Goal: Task Accomplishment & Management: Complete application form

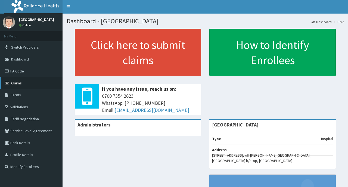
click at [23, 83] on link "Claims" at bounding box center [31, 83] width 62 height 12
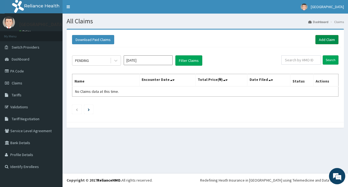
click at [326, 39] on link "Add Claim" at bounding box center [326, 39] width 23 height 9
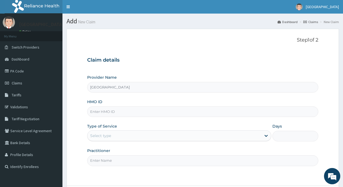
type input "[GEOGRAPHIC_DATA]"
click at [210, 113] on input "HMO ID" at bounding box center [202, 111] width 231 height 11
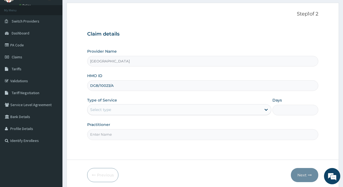
scroll to position [48, 0]
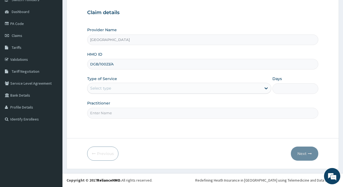
type input "DGB/10023/A"
click at [164, 83] on div "Type of Service Select type" at bounding box center [179, 85] width 184 height 18
click at [162, 86] on div "Select type" at bounding box center [173, 88] width 173 height 9
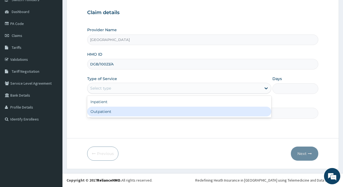
click at [158, 109] on div "Outpatient" at bounding box center [179, 112] width 184 height 10
type input "1"
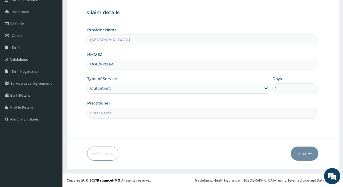
click at [162, 116] on input "Practitioner" at bounding box center [202, 113] width 231 height 11
type input "Dr [PERSON_NAME]"
click at [304, 154] on button "Next" at bounding box center [304, 154] width 27 height 14
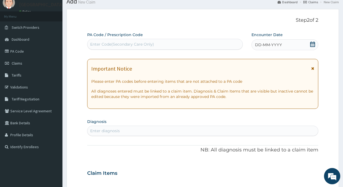
scroll to position [0, 0]
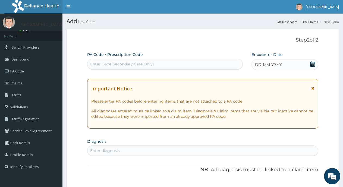
click at [314, 63] on icon at bounding box center [312, 63] width 5 height 5
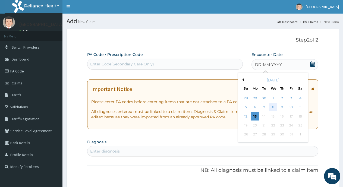
click at [276, 108] on div "8" at bounding box center [273, 107] width 8 height 8
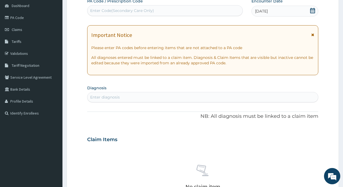
scroll to position [81, 0]
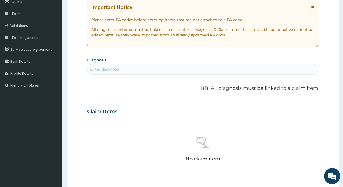
click at [181, 70] on div "Enter diagnosis" at bounding box center [202, 69] width 231 height 9
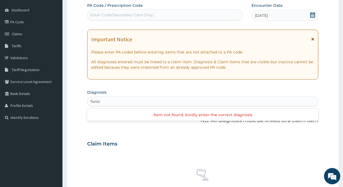
scroll to position [54, 0]
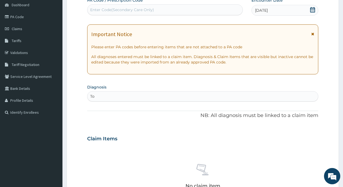
type input "T"
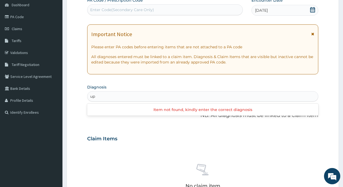
type input "u"
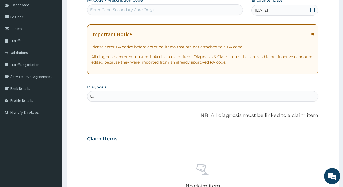
type input "t"
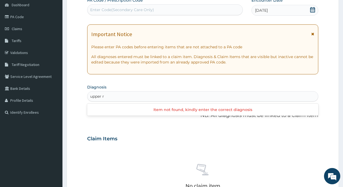
type input "upper"
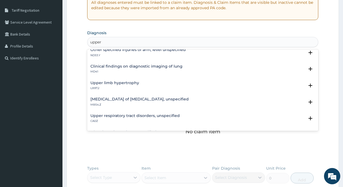
scroll to position [81, 0]
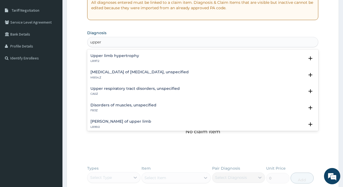
click at [147, 87] on h4 "Upper respiratory tract disorders, unspecified" at bounding box center [134, 89] width 89 height 4
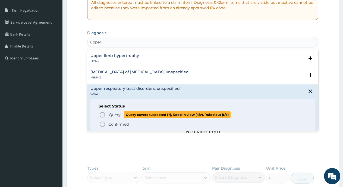
click at [100, 116] on icon "status option query" at bounding box center [102, 115] width 7 height 7
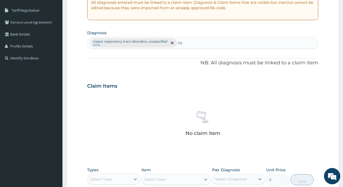
type input "t"
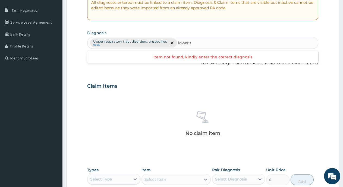
type input "lower"
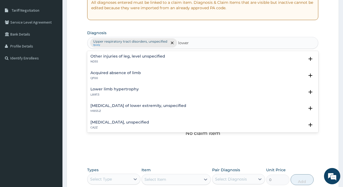
scroll to position [54, 0]
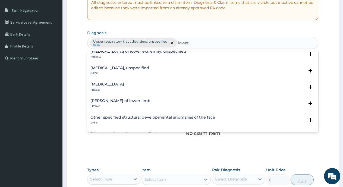
click at [147, 68] on h4 "[MEDICAL_DATA], unspecified" at bounding box center [119, 68] width 59 height 4
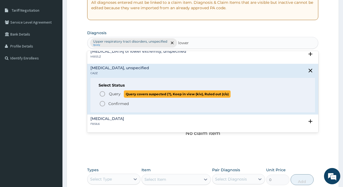
click at [101, 94] on icon "status option query" at bounding box center [102, 94] width 7 height 7
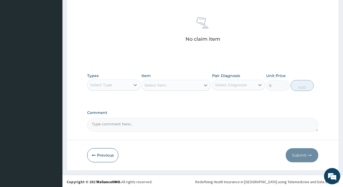
scroll to position [204, 0]
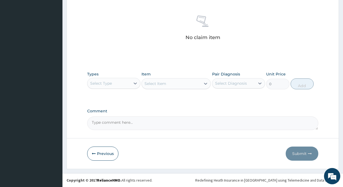
click at [130, 78] on div "Select Type" at bounding box center [113, 83] width 53 height 11
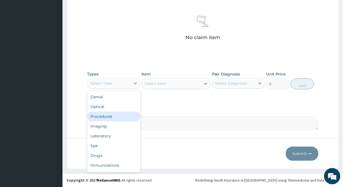
click at [103, 119] on div "Procedures" at bounding box center [113, 117] width 53 height 10
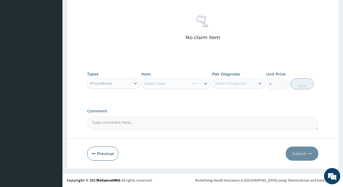
click at [156, 81] on div "Select Item" at bounding box center [175, 83] width 69 height 11
click at [165, 83] on div "Select Item" at bounding box center [155, 83] width 22 height 5
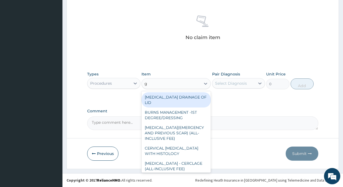
type input "gp"
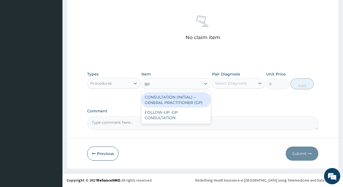
drag, startPoint x: 196, startPoint y: 102, endPoint x: 198, endPoint y: 100, distance: 2.9
click at [197, 101] on div "CONSULTATION (INITIAL) – GENERAL PRACTITIONER (GP)" at bounding box center [175, 99] width 69 height 15
type input "3000"
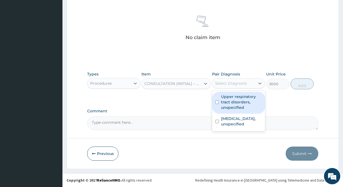
click at [228, 84] on div "Select Diagnosis" at bounding box center [231, 83] width 32 height 5
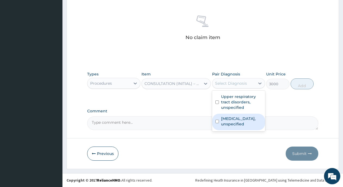
click at [215, 123] on input "checkbox" at bounding box center [217, 122] width 4 height 4
checkbox input "true"
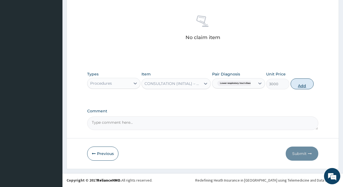
click at [304, 88] on button "Add" at bounding box center [302, 83] width 23 height 11
type input "0"
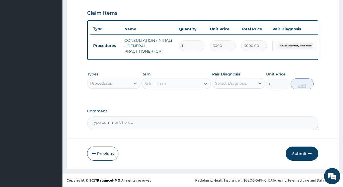
scroll to position [186, 0]
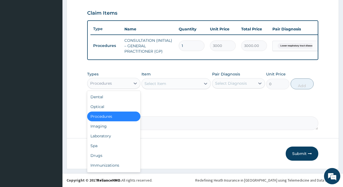
click at [118, 86] on div "Procedures" at bounding box center [108, 83] width 43 height 9
click at [101, 158] on div "Drugs" at bounding box center [113, 156] width 53 height 10
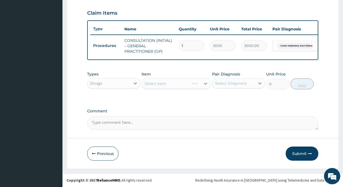
click at [165, 85] on div "Select Item" at bounding box center [175, 83] width 69 height 11
click at [176, 85] on div "Select Item" at bounding box center [171, 83] width 59 height 9
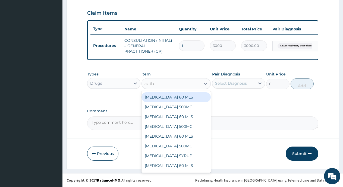
type input "azithr"
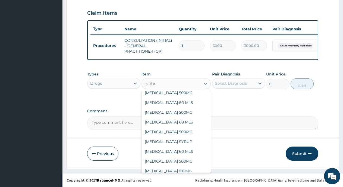
scroll to position [53, 0]
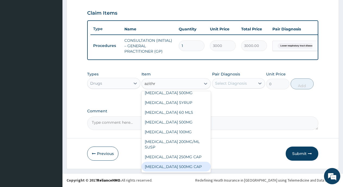
click at [179, 162] on div "[MEDICAL_DATA] 500MG CAP" at bounding box center [175, 167] width 69 height 10
type input "300"
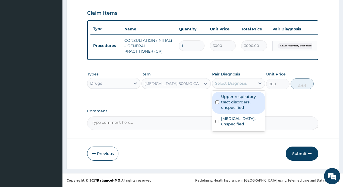
click at [239, 85] on div "Select Diagnosis" at bounding box center [231, 83] width 32 height 5
click at [216, 101] on input "checkbox" at bounding box center [217, 102] width 4 height 4
checkbox input "true"
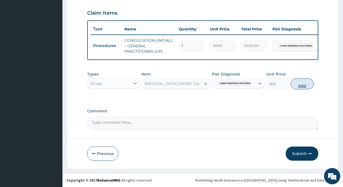
click at [302, 82] on button "Add" at bounding box center [302, 83] width 23 height 11
type input "0"
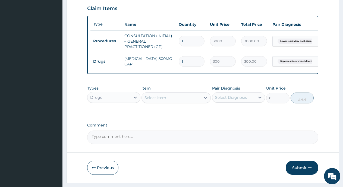
type input "10"
type input "3000.00"
type input "10"
click at [173, 102] on div "Select Item" at bounding box center [171, 97] width 59 height 9
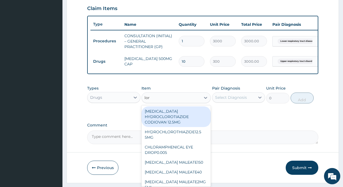
type input "lora"
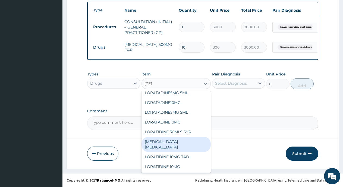
scroll to position [205, 0]
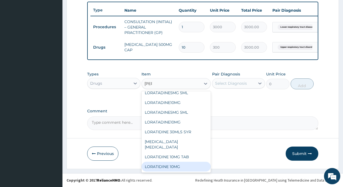
click at [176, 162] on div "LORATIDINE 10MG" at bounding box center [175, 167] width 69 height 10
type input "100"
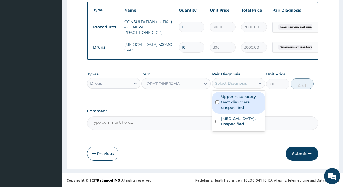
click at [247, 83] on div "Select Diagnosis" at bounding box center [233, 83] width 43 height 9
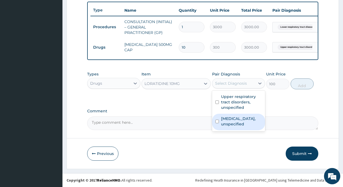
click at [217, 123] on div "[MEDICAL_DATA], unspecified" at bounding box center [238, 122] width 53 height 17
checkbox input "true"
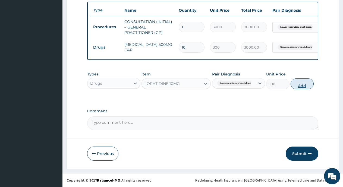
click at [301, 86] on button "Add" at bounding box center [302, 83] width 23 height 11
type input "0"
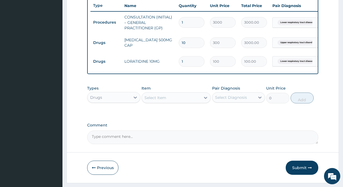
type input "10"
type input "1000.00"
type input "10"
click at [180, 102] on div "Select Item" at bounding box center [171, 97] width 59 height 9
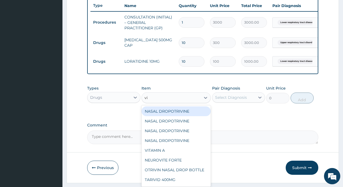
type input "vit"
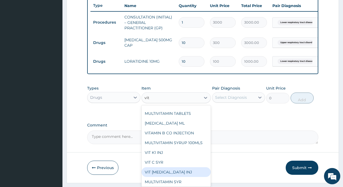
scroll to position [97, 0]
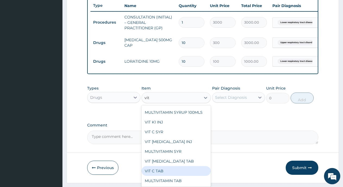
click at [167, 176] on div "VIT C TAB" at bounding box center [175, 171] width 69 height 10
type input "18"
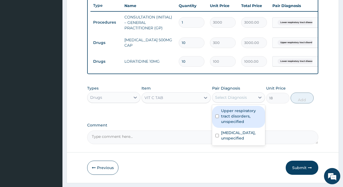
click at [230, 100] on div "Select Diagnosis" at bounding box center [231, 97] width 32 height 5
click at [216, 119] on div "Upper respiratory tract disorders, unspecified" at bounding box center [238, 117] width 53 height 22
checkbox input "true"
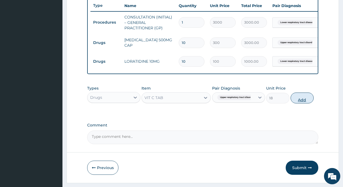
click at [297, 102] on button "Add" at bounding box center [302, 98] width 23 height 11
type input "0"
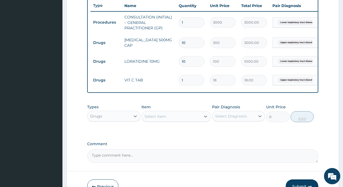
type input "10"
type input "180.00"
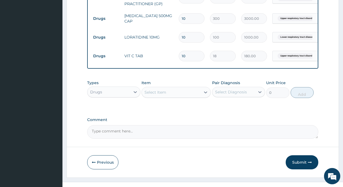
scroll to position [242, 0]
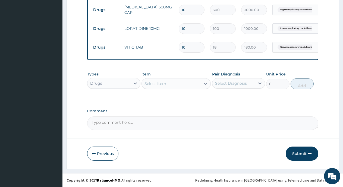
type input "10"
click at [189, 83] on div "Select Item" at bounding box center [171, 83] width 59 height 9
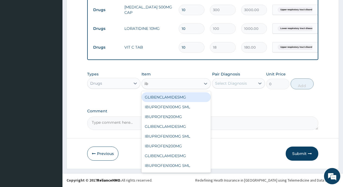
type input "ibu"
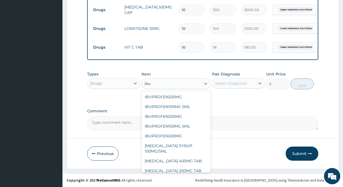
scroll to position [34, 0]
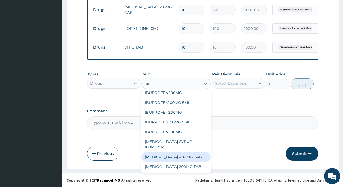
click at [195, 155] on div "[MEDICAL_DATA] 400MG TAB" at bounding box center [175, 157] width 69 height 10
type input "70"
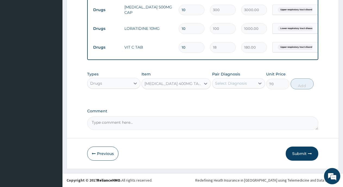
click at [241, 86] on div "Select Diagnosis" at bounding box center [233, 83] width 43 height 9
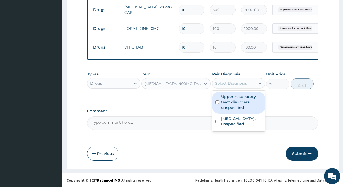
click at [216, 103] on input "checkbox" at bounding box center [217, 102] width 4 height 4
checkbox input "true"
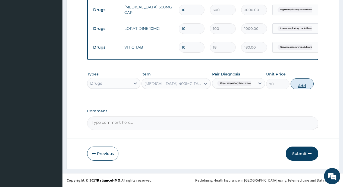
click at [304, 88] on button "Add" at bounding box center [302, 83] width 23 height 11
type input "0"
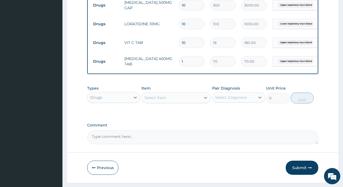
type input "10"
type input "700.00"
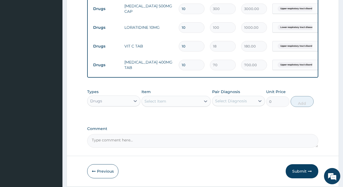
scroll to position [261, 0]
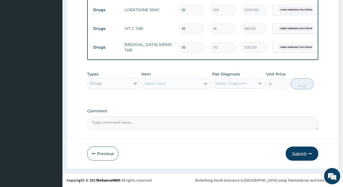
type input "10"
click at [299, 155] on button "Submit" at bounding box center [302, 154] width 33 height 14
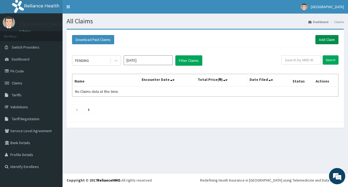
click at [331, 42] on link "Add Claim" at bounding box center [326, 39] width 23 height 9
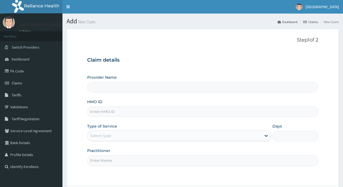
type input "[GEOGRAPHIC_DATA]"
click at [211, 114] on input "HMO ID" at bounding box center [202, 111] width 231 height 11
type input "KCS/10074/A"
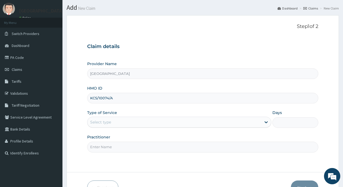
scroll to position [27, 0]
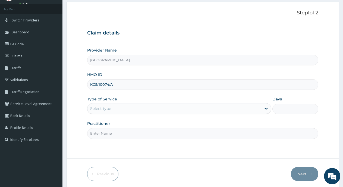
click at [206, 109] on div "Select type" at bounding box center [173, 108] width 173 height 9
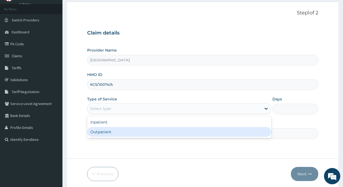
click at [194, 133] on div "Outpatient" at bounding box center [179, 132] width 184 height 10
type input "1"
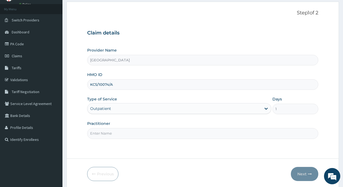
click at [194, 133] on input "Practitioner" at bounding box center [202, 133] width 231 height 11
type input "Dr [PERSON_NAME]"
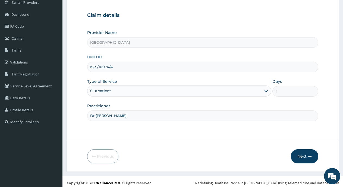
scroll to position [48, 0]
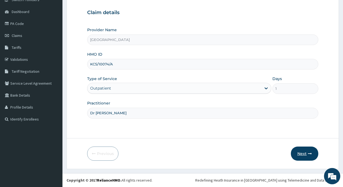
click at [304, 153] on button "Next" at bounding box center [304, 154] width 27 height 14
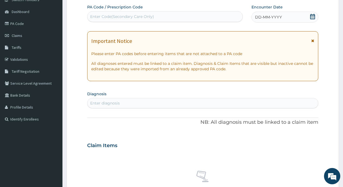
click at [312, 16] on icon at bounding box center [312, 16] width 5 height 5
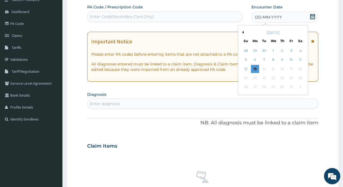
click at [266, 58] on div "7" at bounding box center [264, 60] width 8 height 8
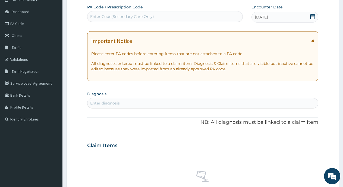
scroll to position [75, 0]
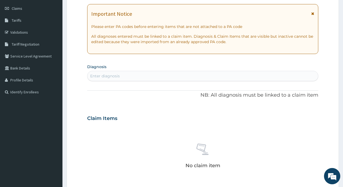
click at [192, 77] on div "Enter diagnosis" at bounding box center [202, 76] width 231 height 9
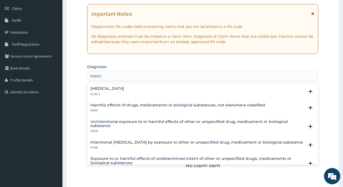
scroll to position [49, 0]
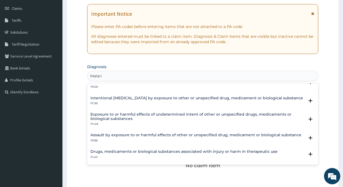
type input "Malaria"
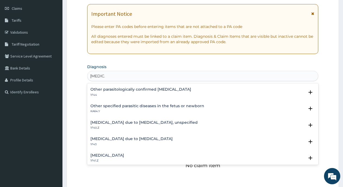
scroll to position [45, 0]
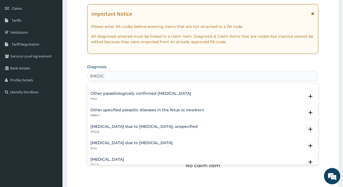
click at [148, 125] on h4 "[MEDICAL_DATA] due to [MEDICAL_DATA], unspecified" at bounding box center [143, 127] width 107 height 4
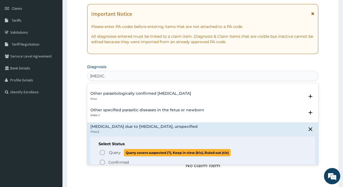
click at [101, 152] on icon "status option query" at bounding box center [102, 152] width 7 height 7
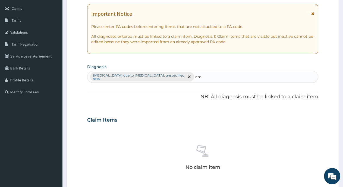
type input "a"
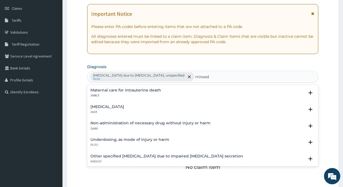
scroll to position [20, 0]
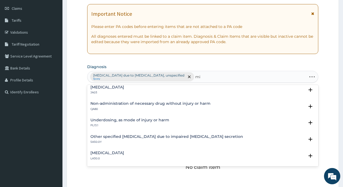
type input "m"
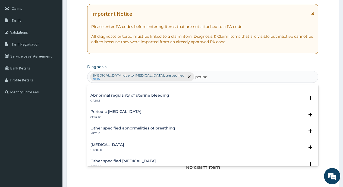
scroll to position [0, 0]
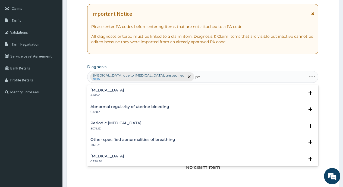
type input "p"
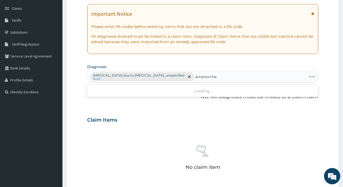
type input "amenorrhea"
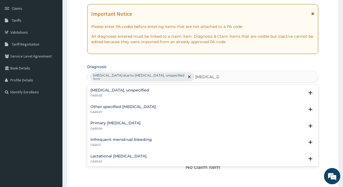
click at [130, 89] on h4 "Amenorrhoea, unspecified" at bounding box center [119, 90] width 59 height 4
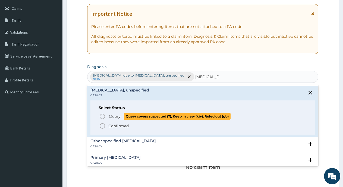
click at [102, 117] on icon "status option query" at bounding box center [102, 116] width 7 height 7
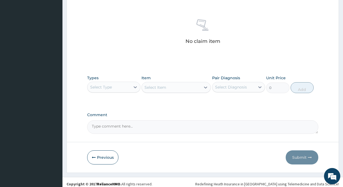
scroll to position [204, 0]
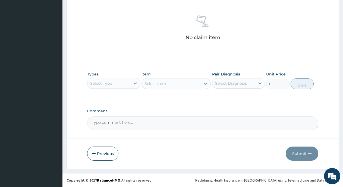
click at [117, 84] on div "Select Type" at bounding box center [108, 83] width 43 height 9
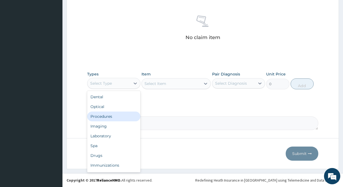
click at [107, 118] on div "Procedures" at bounding box center [113, 117] width 53 height 10
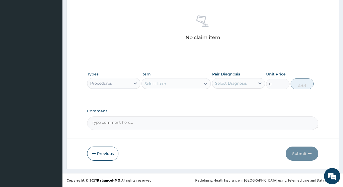
click at [169, 84] on div "Select Item" at bounding box center [171, 83] width 59 height 9
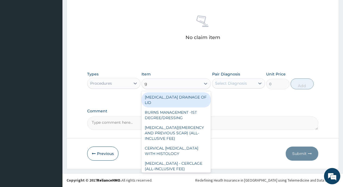
type input "gp"
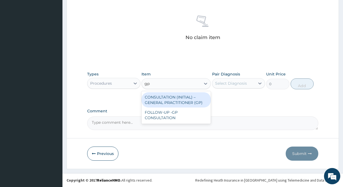
click at [162, 98] on div "CONSULTATION (INITIAL) – GENERAL PRACTITIONER (GP)" at bounding box center [175, 99] width 69 height 15
type input "3000"
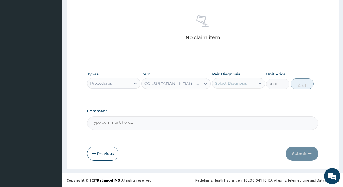
click at [232, 81] on div "Select Diagnosis" at bounding box center [231, 83] width 32 height 5
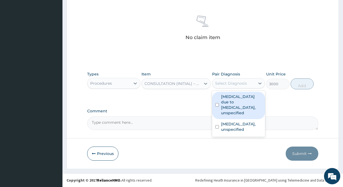
click at [217, 106] on input "checkbox" at bounding box center [217, 105] width 4 height 4
checkbox input "true"
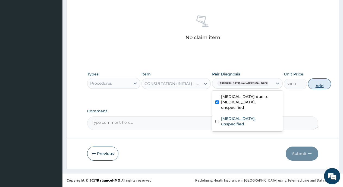
click at [308, 84] on button "Add" at bounding box center [319, 83] width 23 height 11
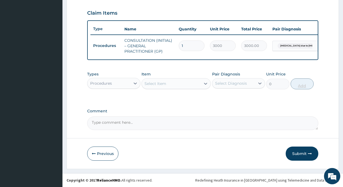
scroll to position [186, 0]
click at [116, 84] on div "Procedures" at bounding box center [108, 83] width 43 height 9
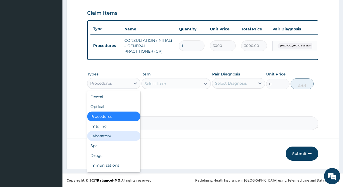
click at [101, 133] on div "Laboratory" at bounding box center [113, 136] width 53 height 10
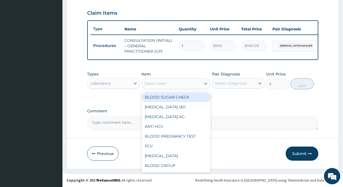
click at [171, 83] on div "Select Item" at bounding box center [171, 83] width 59 height 9
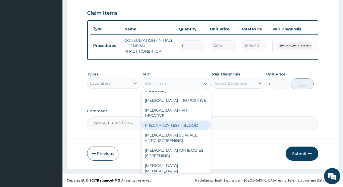
scroll to position [144, 0]
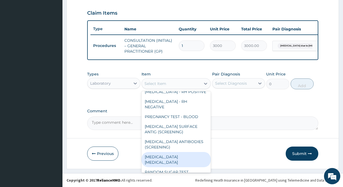
click at [166, 159] on div "[MEDICAL_DATA] [MEDICAL_DATA]" at bounding box center [175, 159] width 69 height 15
type input "1800"
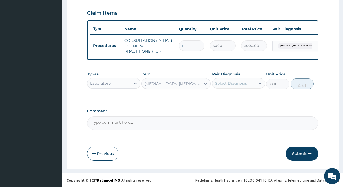
click at [221, 87] on div "Select Diagnosis" at bounding box center [233, 83] width 43 height 9
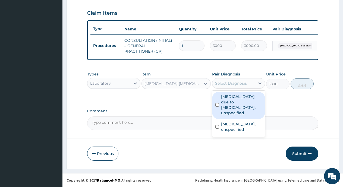
click at [215, 105] on div "[MEDICAL_DATA] due to [MEDICAL_DATA], unspecified" at bounding box center [238, 105] width 53 height 27
checkbox input "true"
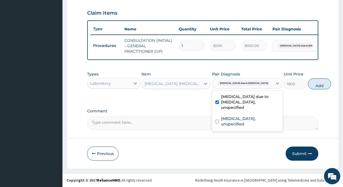
click at [308, 86] on button "Add" at bounding box center [319, 83] width 23 height 11
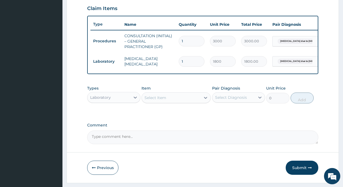
click at [183, 102] on div "Select Item" at bounding box center [171, 97] width 59 height 9
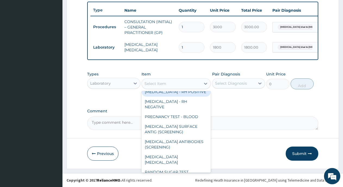
scroll to position [205, 0]
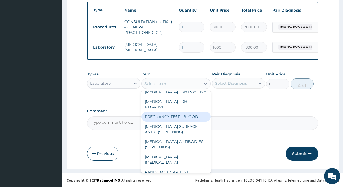
click at [187, 118] on div "PREGNANCY TEST - BLOOD" at bounding box center [175, 117] width 69 height 10
type input "2300"
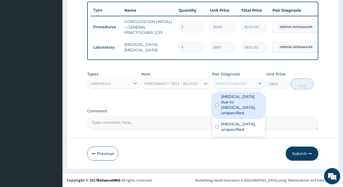
click at [238, 85] on div "Select Diagnosis" at bounding box center [231, 83] width 32 height 5
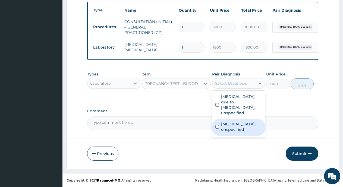
click at [218, 125] on input "checkbox" at bounding box center [217, 127] width 4 height 4
checkbox input "true"
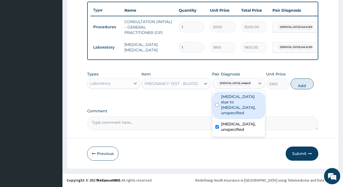
drag, startPoint x: 299, startPoint y: 85, endPoint x: 294, endPoint y: 85, distance: 5.2
click at [298, 85] on button "Add" at bounding box center [302, 83] width 23 height 11
type input "0"
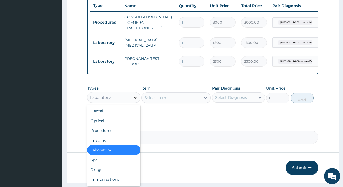
click at [131, 102] on div at bounding box center [135, 98] width 10 height 10
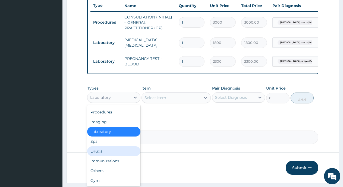
click at [106, 156] on div "Drugs" at bounding box center [113, 151] width 53 height 10
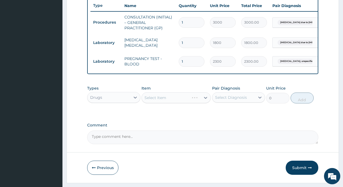
click at [172, 102] on div "Select Item" at bounding box center [175, 97] width 69 height 11
click at [176, 103] on div "Select Item" at bounding box center [175, 97] width 69 height 11
click at [162, 100] on div "Select Item" at bounding box center [155, 97] width 22 height 5
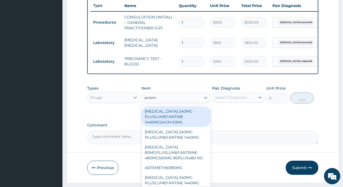
type input "arteme"
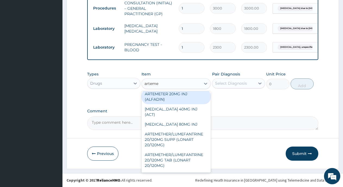
scroll to position [354, 0]
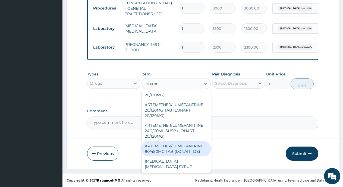
click at [187, 151] on div "ARTEMETHER/LUMEFANTRINE 80/480MG TAB (LONART DS)" at bounding box center [175, 148] width 69 height 15
type input "350"
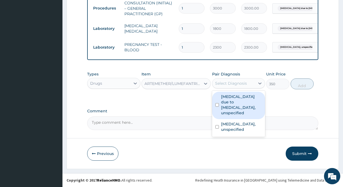
click at [233, 85] on div "Select Diagnosis" at bounding box center [231, 83] width 32 height 5
click at [216, 104] on input "checkbox" at bounding box center [217, 105] width 4 height 4
checkbox input "true"
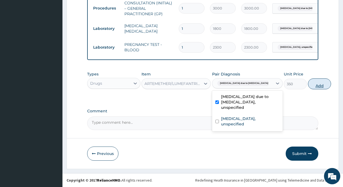
click at [308, 84] on button "Add" at bounding box center [319, 83] width 23 height 11
type input "0"
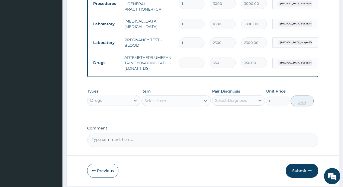
type input "0.00"
type input "6"
type input "2100.00"
type input "6"
click at [174, 105] on div "Select Item" at bounding box center [171, 100] width 59 height 9
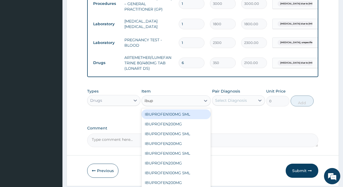
type input "ibupr"
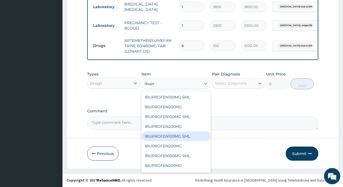
scroll to position [34, 0]
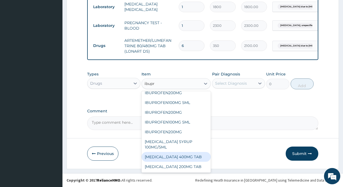
click at [182, 153] on div "[MEDICAL_DATA] 400MG TAB" at bounding box center [175, 157] width 69 height 10
type input "70"
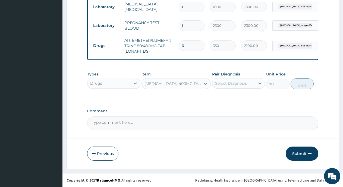
click at [241, 84] on div "Select Diagnosis" at bounding box center [231, 83] width 32 height 5
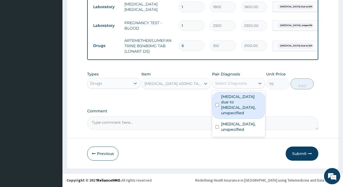
click at [214, 104] on div "[MEDICAL_DATA] due to [MEDICAL_DATA], unspecified" at bounding box center [238, 105] width 53 height 27
checkbox input "true"
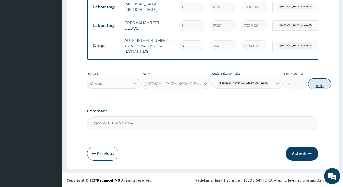
click at [308, 84] on button "Add" at bounding box center [319, 83] width 23 height 11
type input "0"
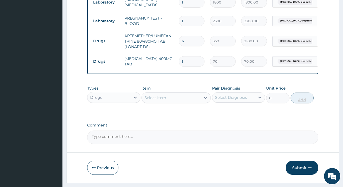
type input "10"
type input "700.00"
type input "10"
click at [300, 175] on button "Submit" at bounding box center [302, 168] width 33 height 14
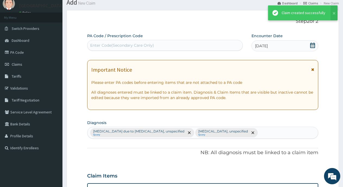
scroll to position [245, 0]
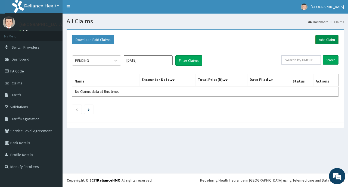
click at [322, 38] on link "Add Claim" at bounding box center [326, 39] width 23 height 9
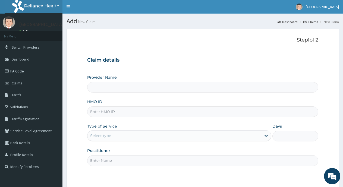
type input "[GEOGRAPHIC_DATA]"
click at [170, 115] on input "HMO ID" at bounding box center [202, 111] width 231 height 11
type input "VFI/10025/C"
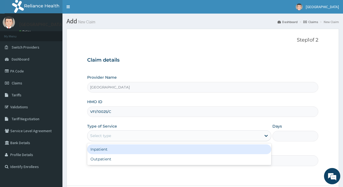
click at [243, 137] on div "Select type" at bounding box center [173, 135] width 173 height 9
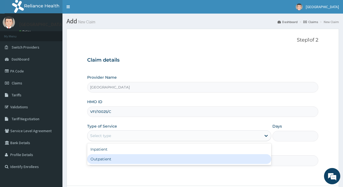
click at [227, 163] on div "Outpatient" at bounding box center [179, 159] width 184 height 10
type input "1"
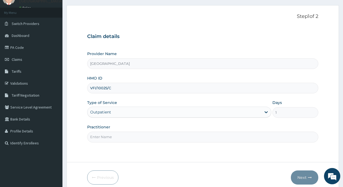
scroll to position [27, 0]
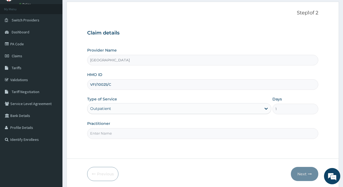
click at [223, 134] on input "Practitioner" at bounding box center [202, 133] width 231 height 11
type input "Dr [PERSON_NAME]"
click at [306, 174] on button "Next" at bounding box center [304, 174] width 27 height 14
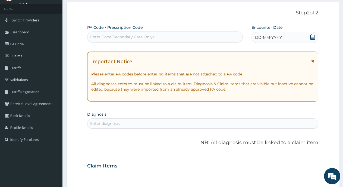
click at [311, 37] on icon at bounding box center [312, 36] width 5 height 5
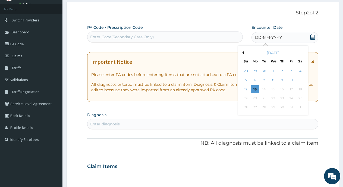
click at [265, 78] on div "7" at bounding box center [264, 80] width 8 height 8
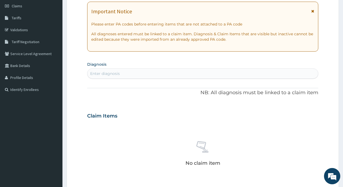
scroll to position [81, 0]
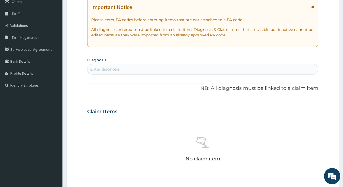
click at [230, 67] on div "Enter diagnosis" at bounding box center [202, 69] width 231 height 9
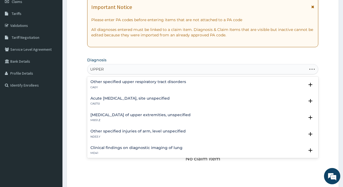
type input "UPPER"
click at [170, 97] on h4 "Acute [MEDICAL_DATA], site unspecified" at bounding box center [129, 98] width 79 height 4
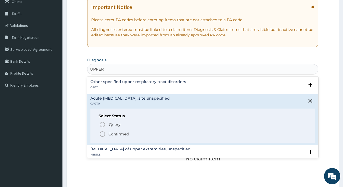
click at [98, 124] on div "Select Status Query Query covers suspected (?), Keep in view (kiv), Ruled out (…" at bounding box center [202, 126] width 225 height 34
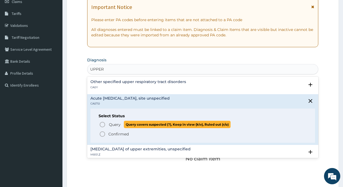
click at [101, 125] on icon "status option query" at bounding box center [102, 124] width 7 height 7
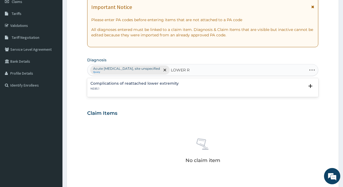
type input "LOWER"
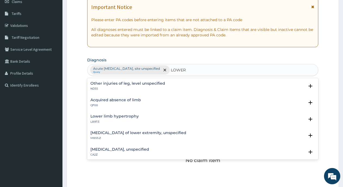
click at [149, 151] on h4 "[MEDICAL_DATA], unspecified" at bounding box center [119, 149] width 59 height 4
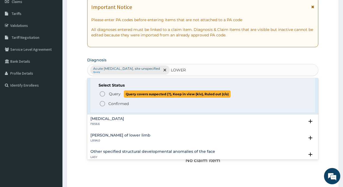
click at [101, 94] on icon "status option query" at bounding box center [102, 94] width 7 height 7
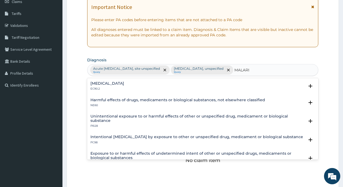
type input "[MEDICAL_DATA]"
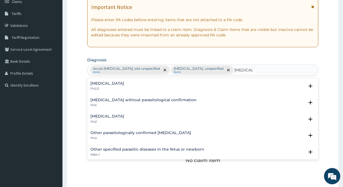
click at [97, 117] on h4 "[MEDICAL_DATA]" at bounding box center [107, 116] width 34 height 4
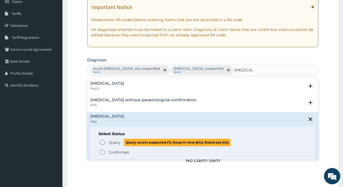
click at [103, 140] on icon "status option query" at bounding box center [102, 142] width 7 height 7
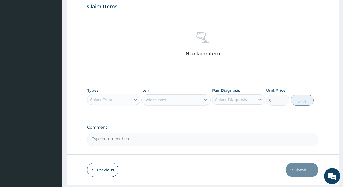
scroll to position [190, 0]
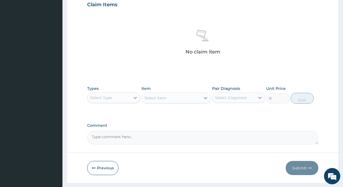
click at [127, 99] on div "Select Type" at bounding box center [108, 97] width 43 height 9
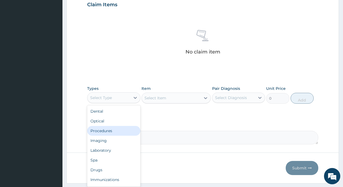
click at [113, 131] on div "Procedures" at bounding box center [113, 131] width 53 height 10
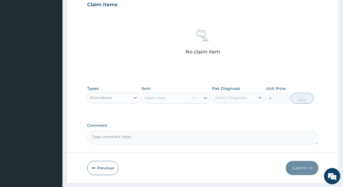
click at [178, 97] on div "Select Item" at bounding box center [175, 98] width 69 height 11
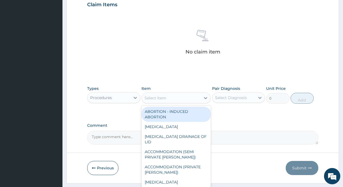
click at [178, 97] on div "Select Item" at bounding box center [171, 98] width 59 height 9
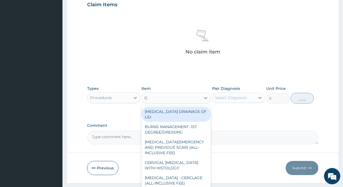
type input "GP"
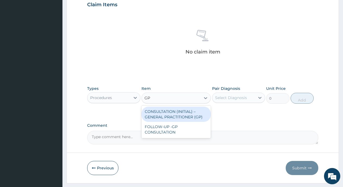
drag, startPoint x: 195, startPoint y: 114, endPoint x: 192, endPoint y: 109, distance: 6.0
click at [195, 113] on div "CONSULTATION (INITIAL) – GENERAL PRACTITIONER (GP)" at bounding box center [175, 114] width 69 height 15
type input "3000"
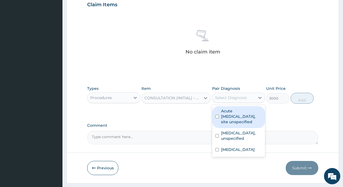
click at [232, 98] on div "Select Diagnosis" at bounding box center [231, 97] width 32 height 5
click at [218, 117] on input "checkbox" at bounding box center [217, 117] width 4 height 4
checkbox input "true"
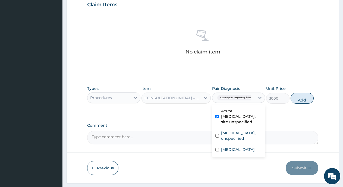
click at [299, 102] on button "Add" at bounding box center [302, 98] width 23 height 11
type input "0"
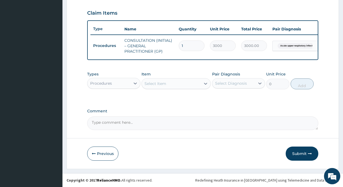
scroll to position [186, 0]
click at [131, 83] on div at bounding box center [135, 83] width 10 height 10
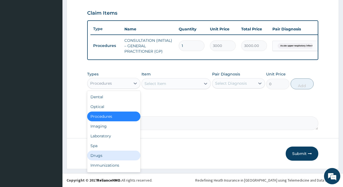
click at [94, 157] on div "Drugs" at bounding box center [113, 156] width 53 height 10
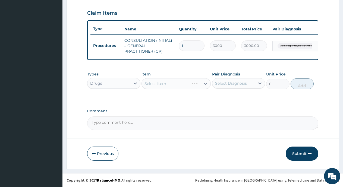
click at [170, 83] on div "Select Item" at bounding box center [175, 83] width 69 height 11
click at [157, 88] on div "Select Item" at bounding box center [175, 83] width 69 height 11
click at [166, 87] on div "Select Item" at bounding box center [171, 83] width 59 height 9
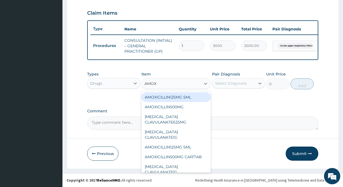
type input "AMOXI"
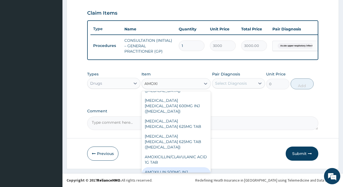
scroll to position [242, 0]
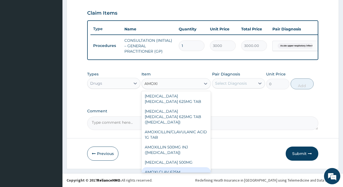
click at [182, 167] on div "AMOXI CLAV 625M" at bounding box center [175, 172] width 69 height 10
type input "450"
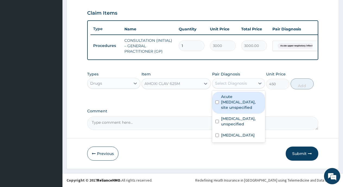
click at [229, 81] on div "Select Diagnosis" at bounding box center [231, 83] width 32 height 5
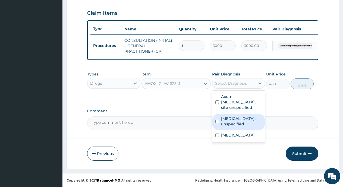
click at [218, 123] on input "checkbox" at bounding box center [217, 122] width 4 height 4
checkbox input "true"
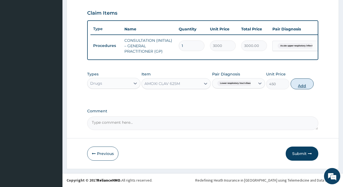
click at [302, 86] on button "Add" at bounding box center [302, 83] width 23 height 11
type input "0"
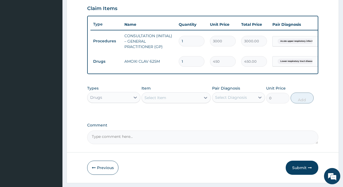
type input "14"
type input "6300.00"
type input "14"
click at [173, 102] on div "Select Item" at bounding box center [171, 97] width 59 height 9
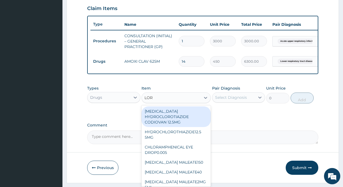
type input "[PERSON_NAME]"
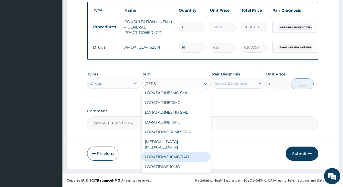
scroll to position [205, 0]
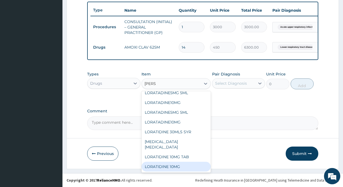
click at [172, 165] on div "LORATIDINE 10MG" at bounding box center [175, 167] width 69 height 10
type input "100"
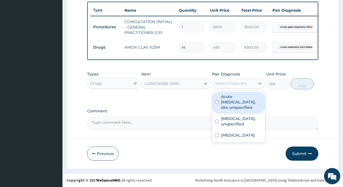
click at [218, 81] on div "Select Diagnosis" at bounding box center [231, 83] width 32 height 5
click at [217, 101] on input "checkbox" at bounding box center [217, 102] width 4 height 4
checkbox input "true"
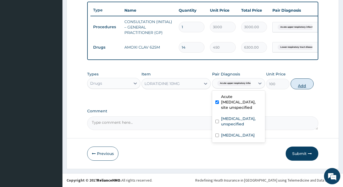
click at [298, 84] on button "Add" at bounding box center [302, 83] width 23 height 11
type input "0"
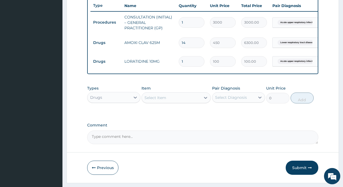
type input "10"
type input "1000.00"
type input "10"
click at [191, 102] on div "Select Item" at bounding box center [171, 97] width 59 height 9
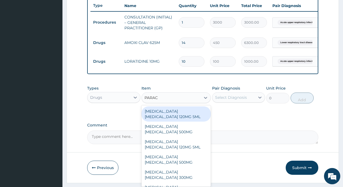
type input "PARACE"
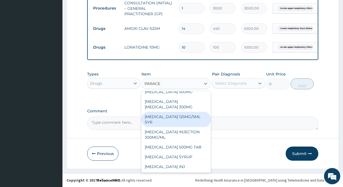
scroll to position [224, 0]
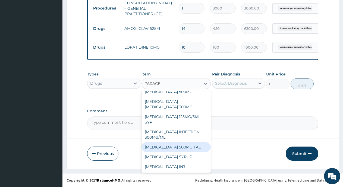
click at [187, 148] on div "[MEDICAL_DATA] 500MG TAB" at bounding box center [175, 147] width 69 height 10
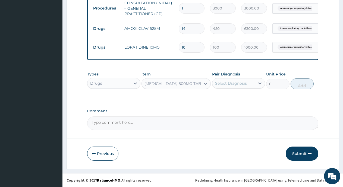
type input "24"
click at [235, 83] on div "Select Diagnosis" at bounding box center [231, 83] width 32 height 5
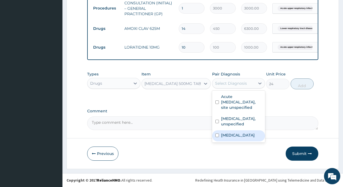
click at [217, 137] on input "checkbox" at bounding box center [217, 136] width 4 height 4
checkbox input "true"
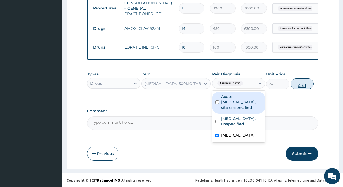
click at [305, 87] on button "Add" at bounding box center [302, 83] width 23 height 11
type input "0"
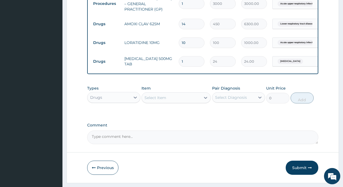
type input "12"
type input "288.00"
type input "12"
click at [190, 102] on div "Select Item" at bounding box center [171, 97] width 59 height 9
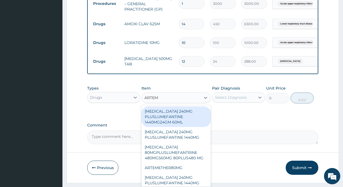
type input "ARTEME"
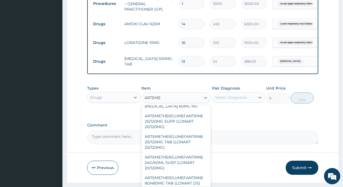
scroll to position [354, 0]
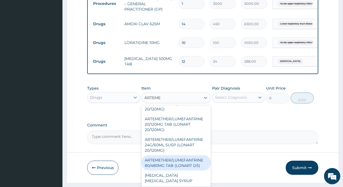
click at [195, 167] on div "ARTEMETHER/LUMEFANTRINE 80/480MG TAB (LONART DS)" at bounding box center [175, 162] width 69 height 15
type input "350"
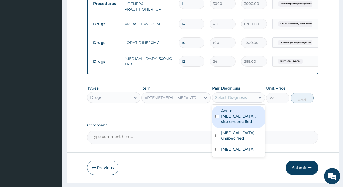
click at [233, 100] on div "Select Diagnosis" at bounding box center [231, 97] width 32 height 5
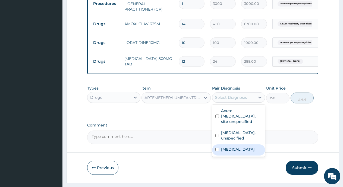
click at [215, 156] on div "[MEDICAL_DATA]" at bounding box center [238, 149] width 53 height 11
checkbox input "true"
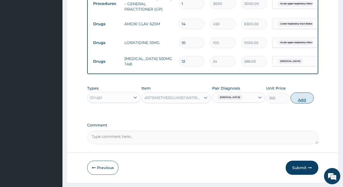
click at [300, 103] on button "Add" at bounding box center [302, 98] width 23 height 11
type input "0"
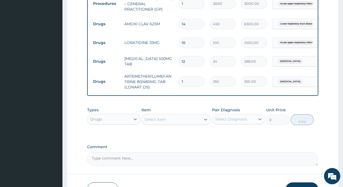
type input "0.00"
type input "6"
type input "2100.00"
type input "6"
click at [159, 122] on div "Select Item" at bounding box center [155, 119] width 22 height 5
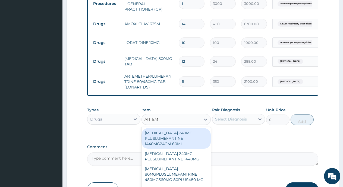
type input "ARTEME"
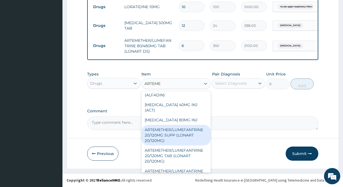
scroll to position [300, 0]
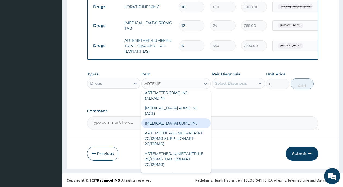
click at [182, 128] on div "[MEDICAL_DATA] 80MG INJ" at bounding box center [175, 123] width 69 height 10
type input "600"
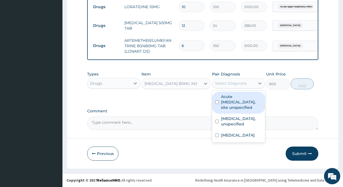
click at [227, 87] on div "Select Diagnosis" at bounding box center [233, 83] width 43 height 9
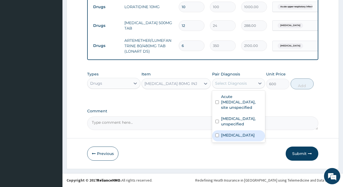
click at [216, 137] on input "checkbox" at bounding box center [217, 136] width 4 height 4
checkbox input "true"
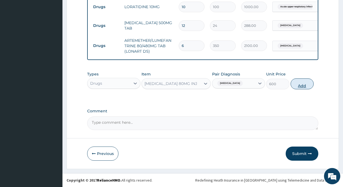
click at [302, 87] on button "Add" at bounding box center [302, 83] width 23 height 11
type input "0"
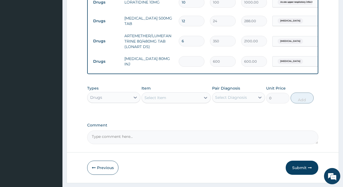
type input "0.00"
type input "2"
type input "1200.00"
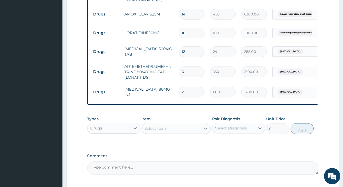
scroll to position [237, 0]
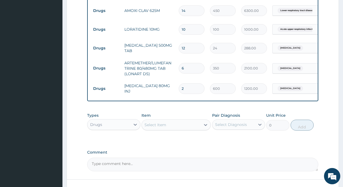
type input "2"
click at [175, 128] on div "Select Item" at bounding box center [171, 125] width 59 height 9
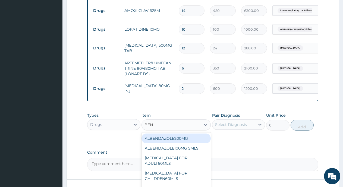
type input "BENY"
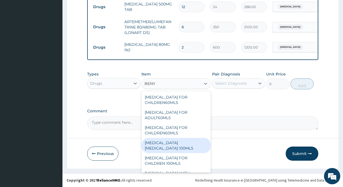
scroll to position [283, 0]
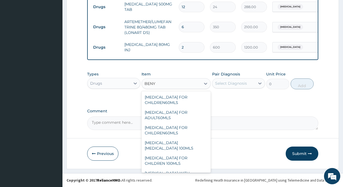
type input "1000"
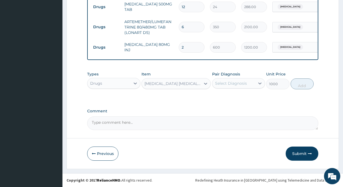
click at [251, 80] on div "Select Diagnosis" at bounding box center [233, 83] width 43 height 9
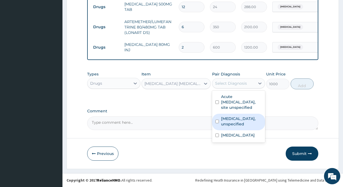
click at [216, 123] on input "checkbox" at bounding box center [217, 122] width 4 height 4
checkbox input "true"
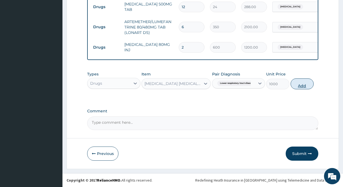
click at [298, 85] on button "Add" at bounding box center [302, 83] width 23 height 11
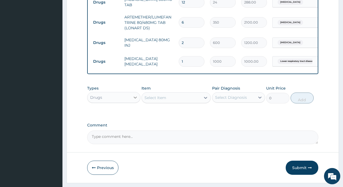
click at [131, 100] on div at bounding box center [135, 98] width 10 height 10
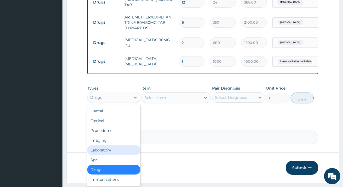
click at [101, 152] on div "Laboratory" at bounding box center [113, 150] width 53 height 10
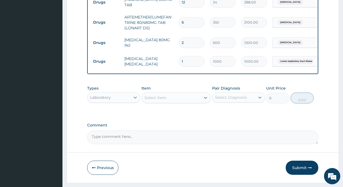
click at [180, 102] on div "Select Item" at bounding box center [171, 97] width 59 height 9
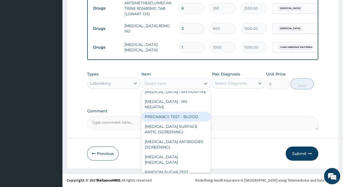
scroll to position [302, 0]
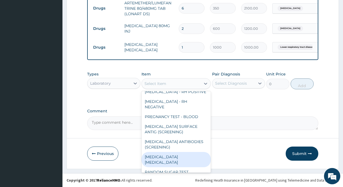
click at [169, 156] on div "[MEDICAL_DATA] [MEDICAL_DATA]" at bounding box center [175, 159] width 69 height 15
type input "1800"
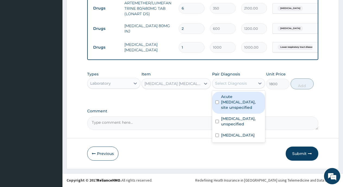
click at [231, 81] on div "Select Diagnosis" at bounding box center [231, 83] width 32 height 5
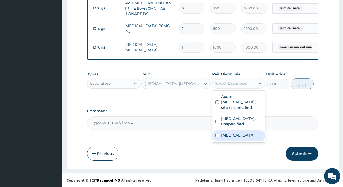
click at [214, 140] on div "[MEDICAL_DATA]" at bounding box center [238, 135] width 53 height 11
checkbox input "true"
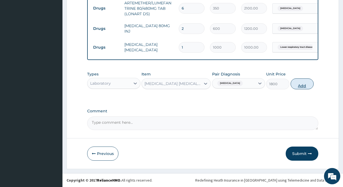
click at [298, 86] on button "Add" at bounding box center [302, 83] width 23 height 11
type input "0"
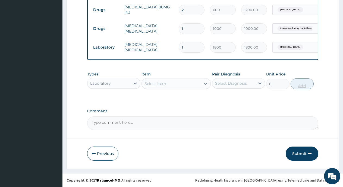
scroll to position [320, 0]
click at [296, 155] on button "Submit" at bounding box center [302, 154] width 33 height 14
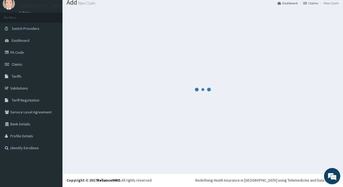
scroll to position [19, 0]
